Goal: Find specific page/section: Find specific page/section

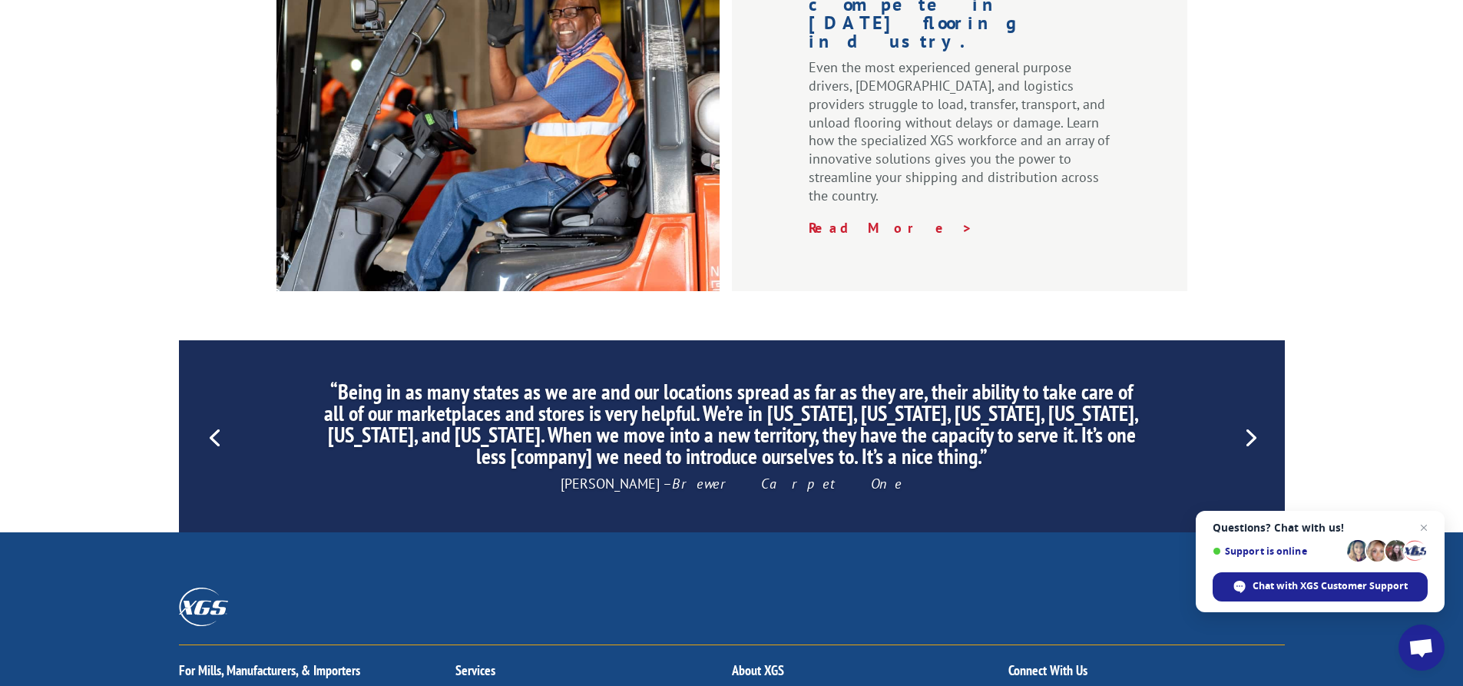
scroll to position [2355, 0]
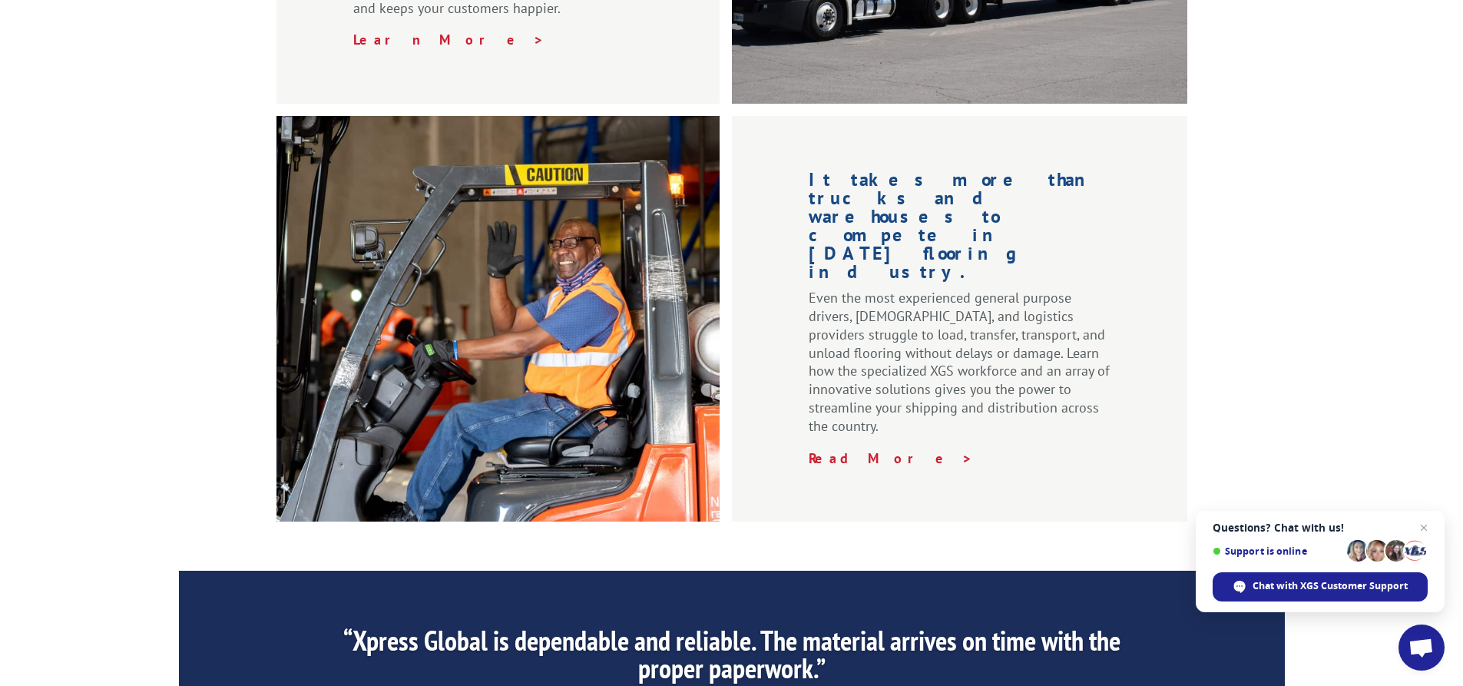
scroll to position [2355, 0]
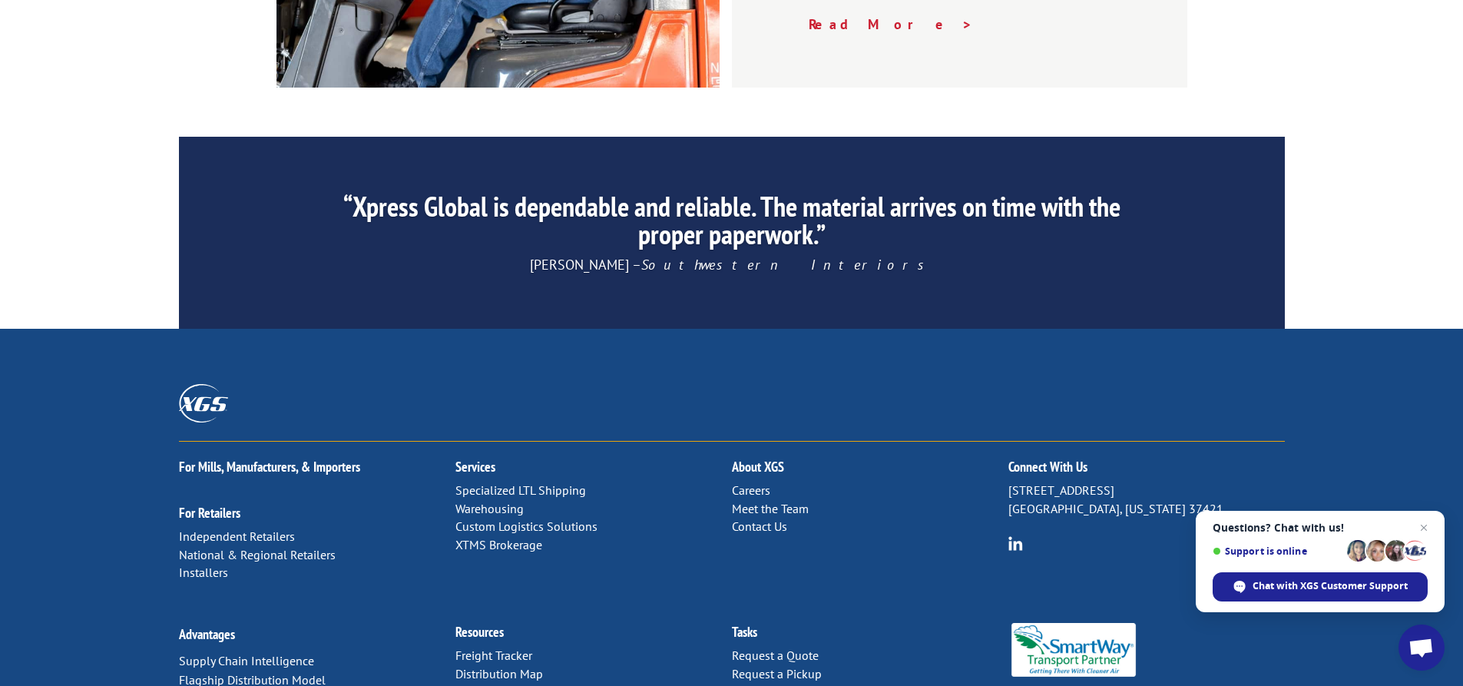
click at [760, 482] on link "Careers" at bounding box center [751, 489] width 38 height 15
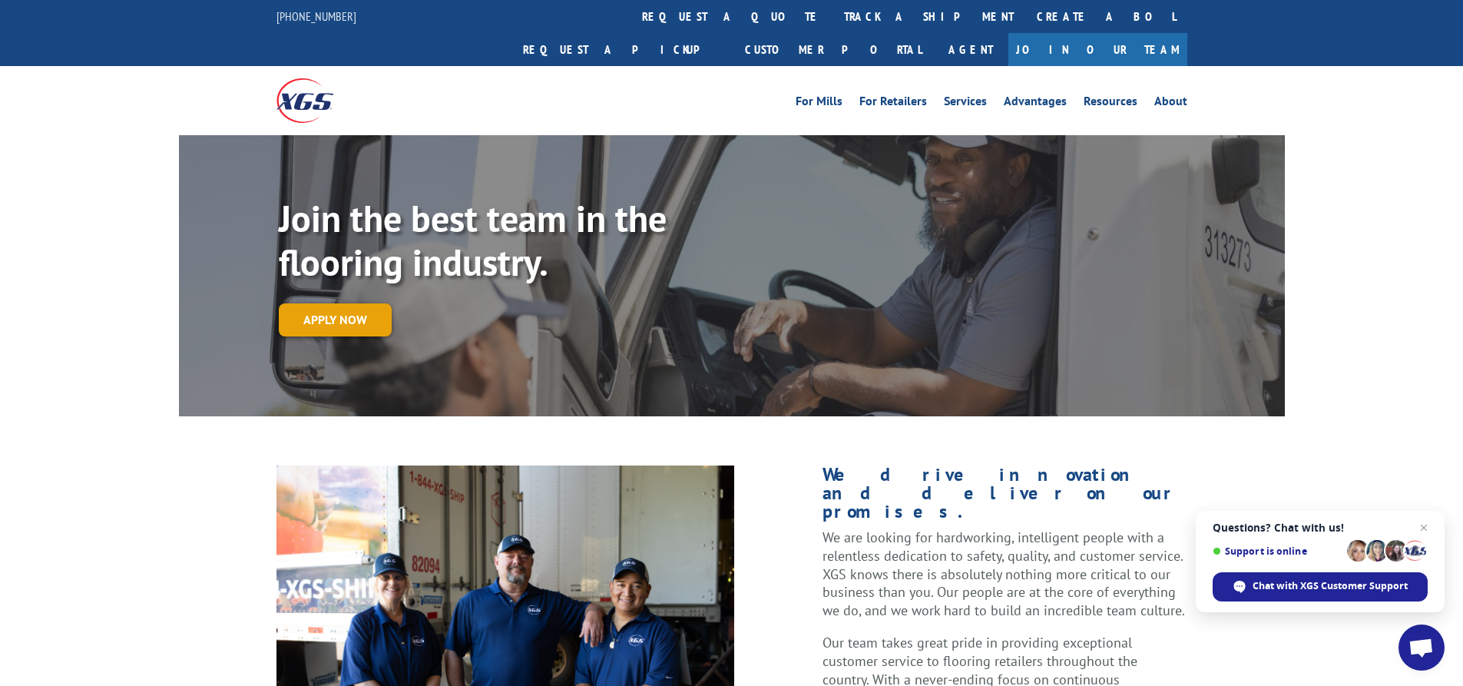
click at [360, 303] on link "Apply now" at bounding box center [335, 319] width 113 height 33
